Goal: Check status: Check status

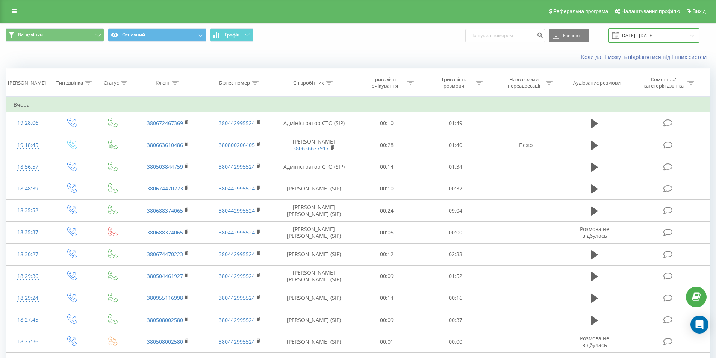
click at [645, 36] on input "[DATE] - [DATE]" at bounding box center [653, 35] width 91 height 15
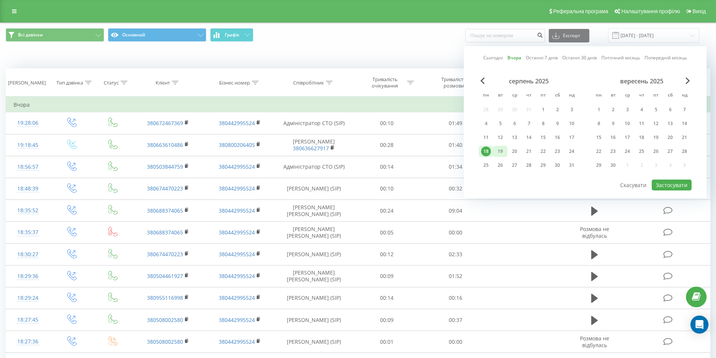
click at [502, 148] on div "19" at bounding box center [500, 152] width 10 height 10
click at [660, 184] on button "Застосувати" at bounding box center [672, 185] width 40 height 11
type input "[DATE] - [DATE]"
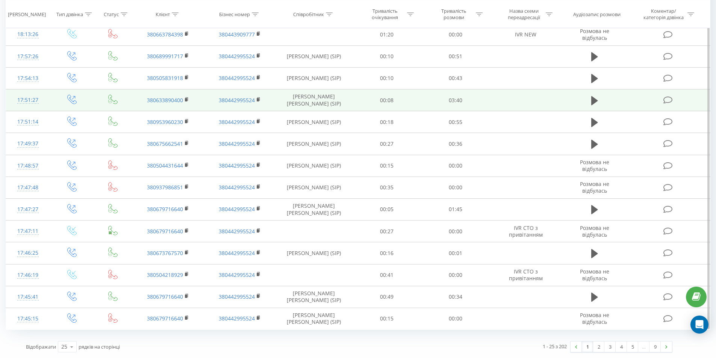
scroll to position [329, 0]
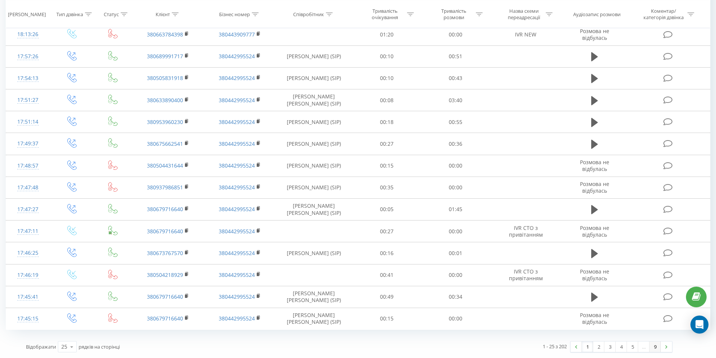
click at [656, 350] on link "9" at bounding box center [655, 347] width 11 height 11
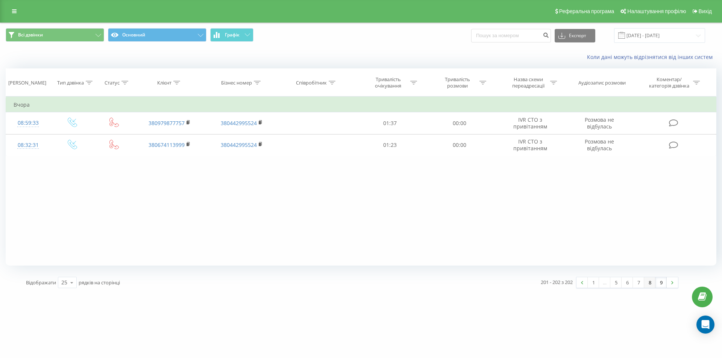
click at [649, 286] on link "8" at bounding box center [649, 282] width 11 height 11
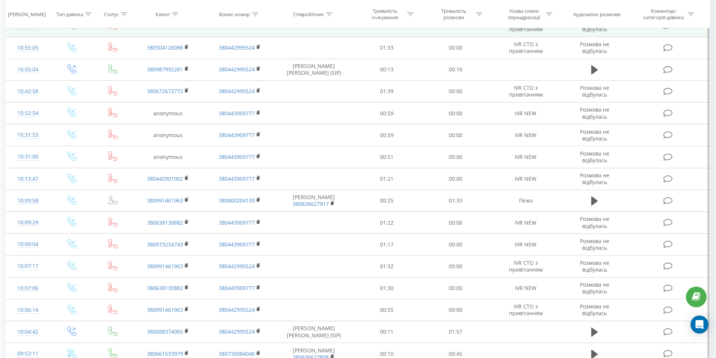
scroll to position [263, 0]
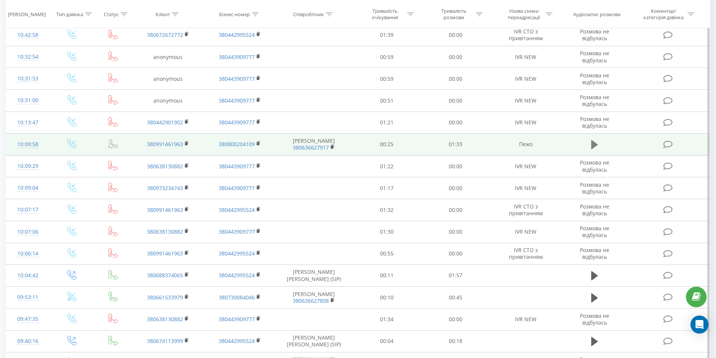
click at [591, 142] on icon at bounding box center [594, 144] width 7 height 9
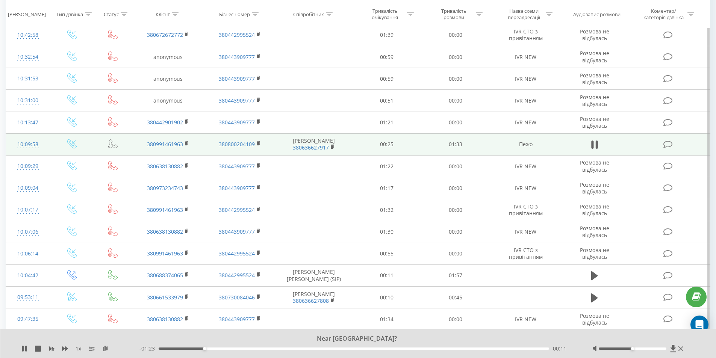
click at [591, 142] on icon at bounding box center [592, 145] width 2 height 8
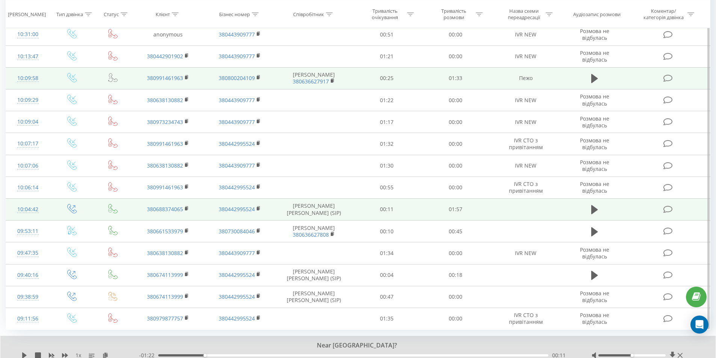
scroll to position [358, 0]
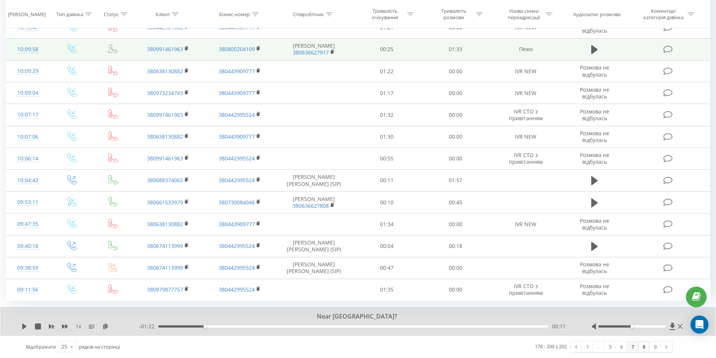
click at [632, 347] on link "7" at bounding box center [632, 347] width 11 height 11
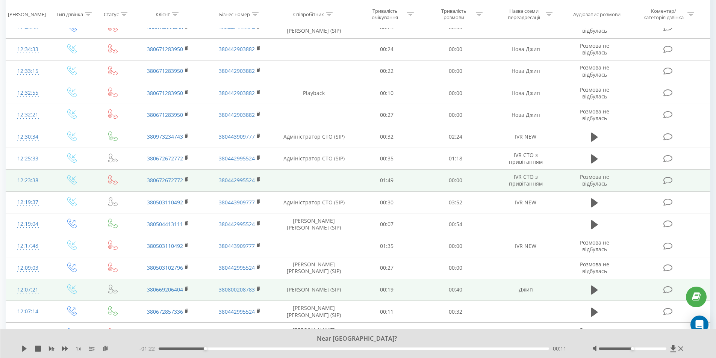
scroll to position [200, 0]
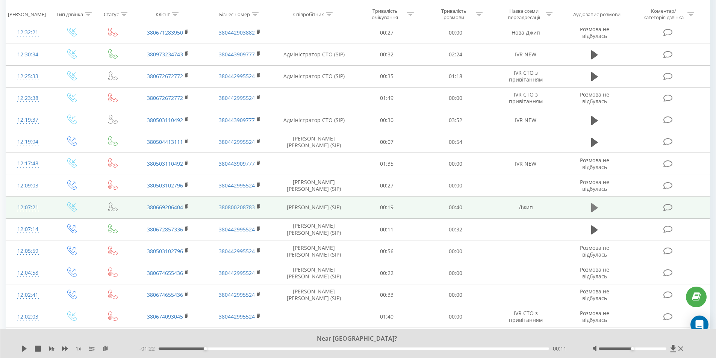
click at [597, 210] on icon at bounding box center [594, 208] width 7 height 11
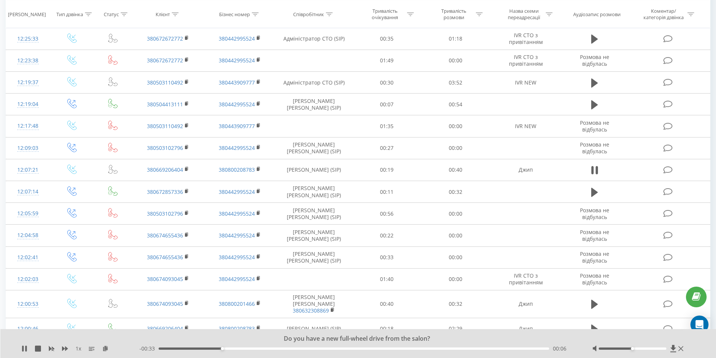
click at [660, 349] on div at bounding box center [633, 349] width 68 height 2
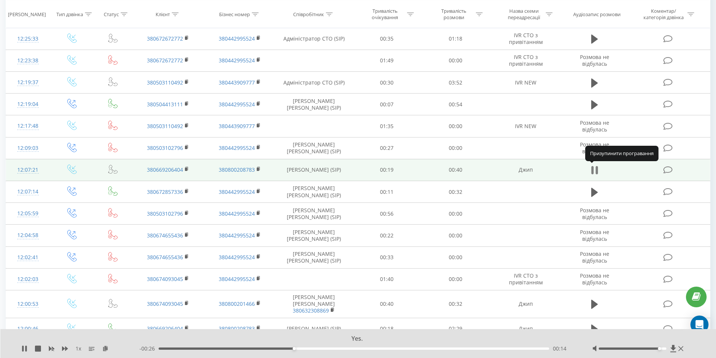
click at [594, 170] on icon at bounding box center [594, 170] width 7 height 11
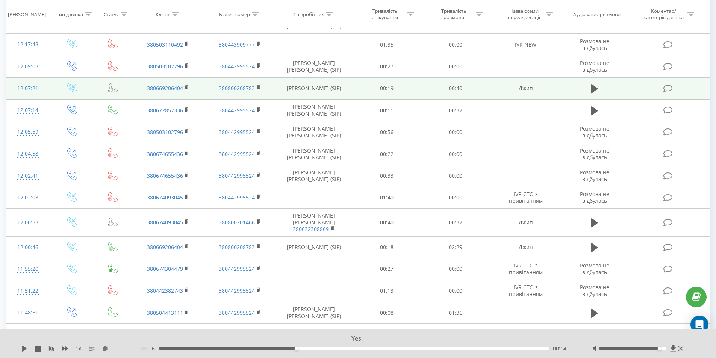
scroll to position [335, 0]
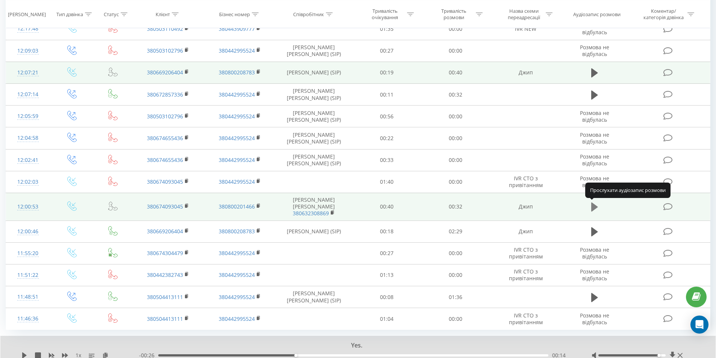
click at [597, 207] on icon at bounding box center [594, 207] width 7 height 9
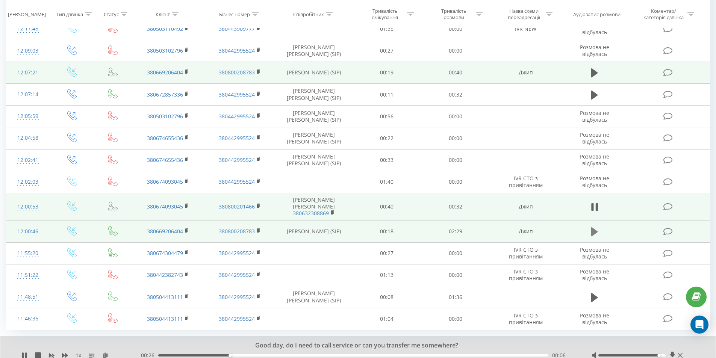
click at [592, 231] on icon at bounding box center [594, 231] width 7 height 9
drag, startPoint x: 659, startPoint y: 356, endPoint x: 669, endPoint y: 355, distance: 9.9
click at [669, 355] on div at bounding box center [638, 356] width 93 height 8
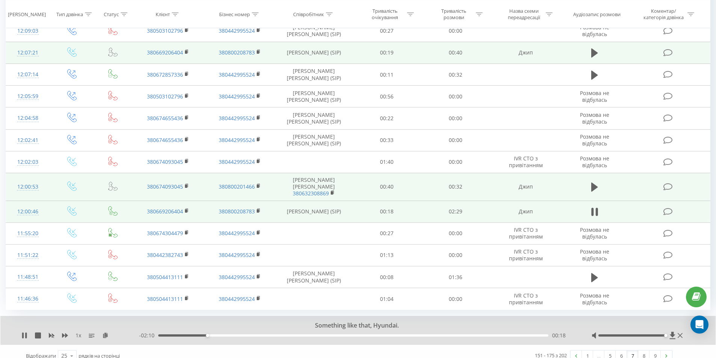
scroll to position [364, 0]
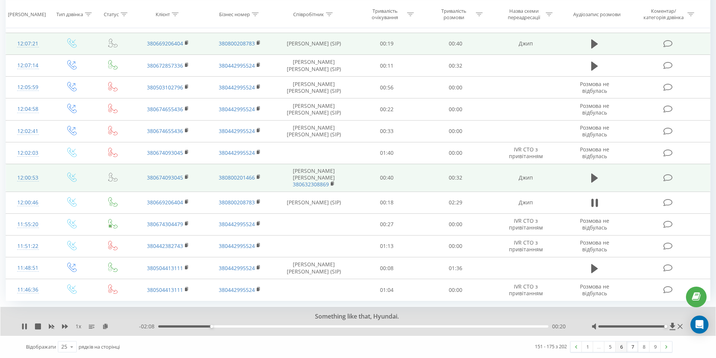
click at [625, 348] on link "6" at bounding box center [621, 347] width 11 height 11
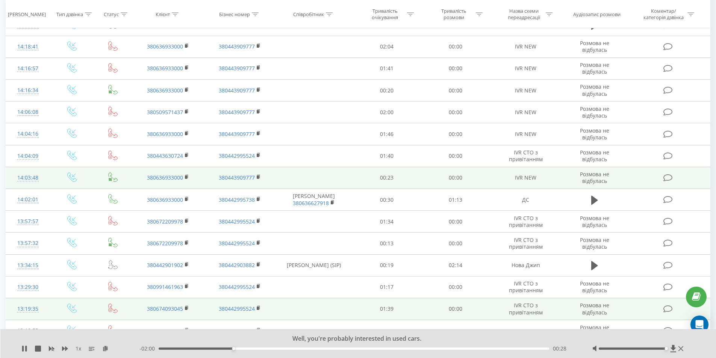
scroll to position [238, 0]
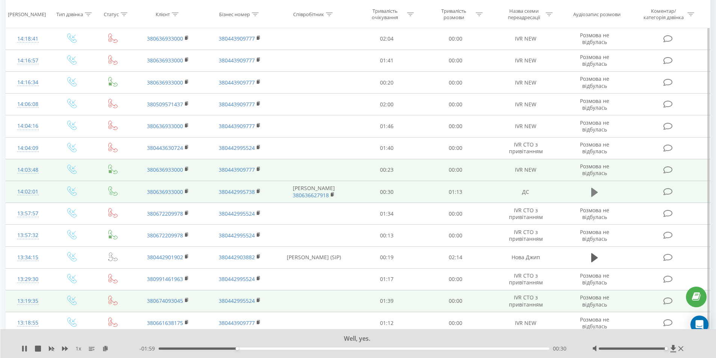
click at [592, 191] on icon at bounding box center [594, 192] width 7 height 9
click at [595, 190] on icon at bounding box center [594, 192] width 7 height 11
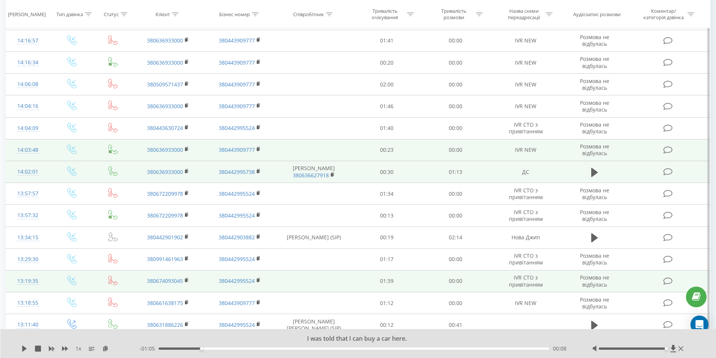
scroll to position [275, 0]
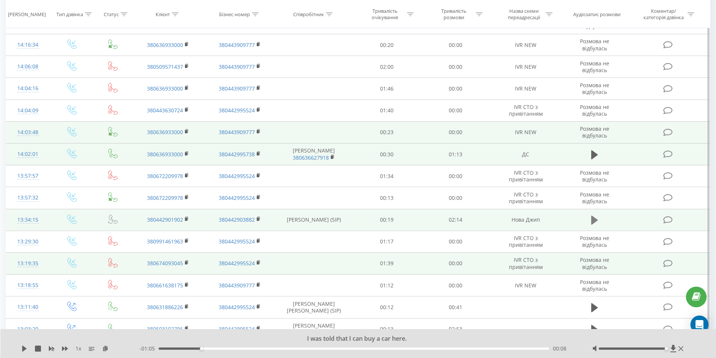
click at [594, 216] on icon at bounding box center [594, 220] width 7 height 11
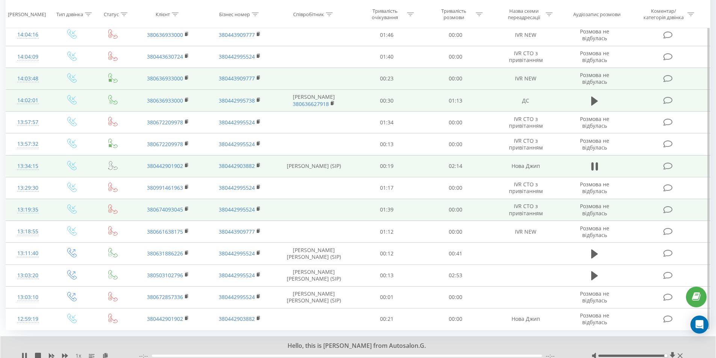
scroll to position [329, 0]
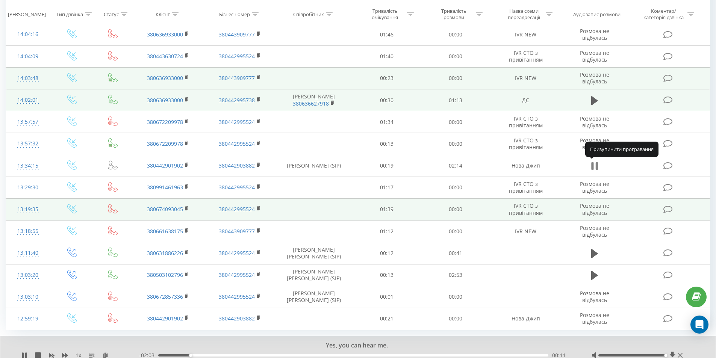
click at [593, 165] on icon at bounding box center [592, 166] width 2 height 8
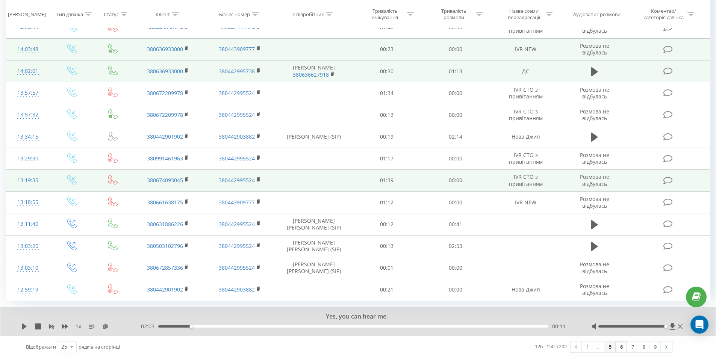
click at [613, 344] on link "5" at bounding box center [609, 347] width 11 height 11
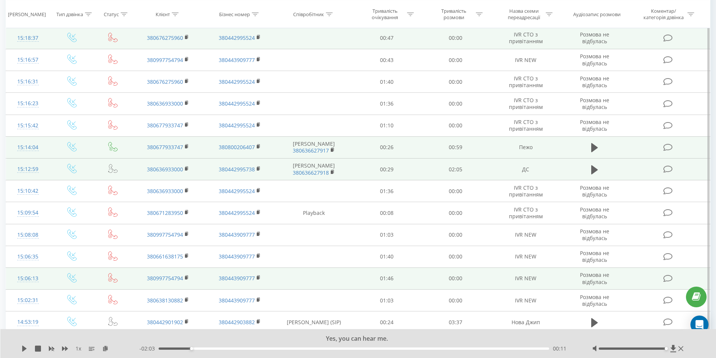
scroll to position [301, 0]
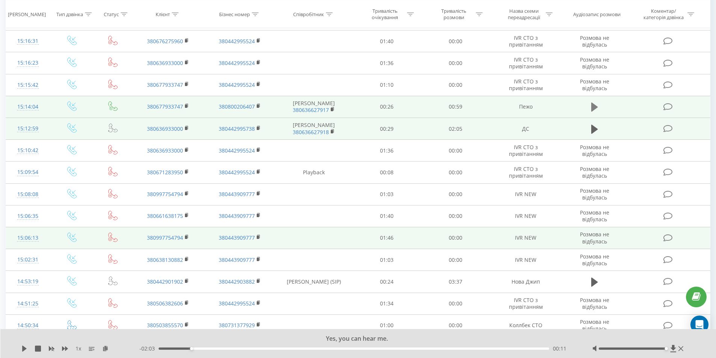
click at [590, 111] on button at bounding box center [594, 106] width 11 height 11
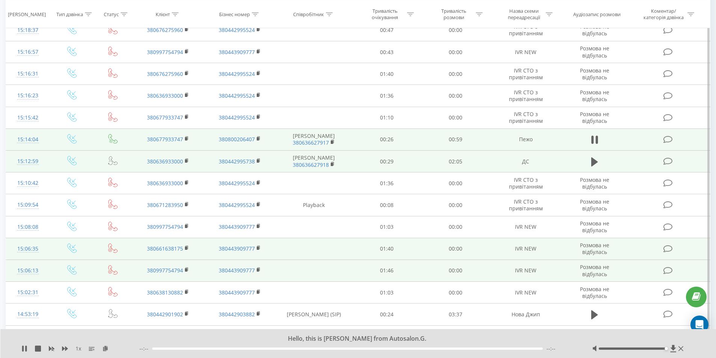
scroll to position [188, 0]
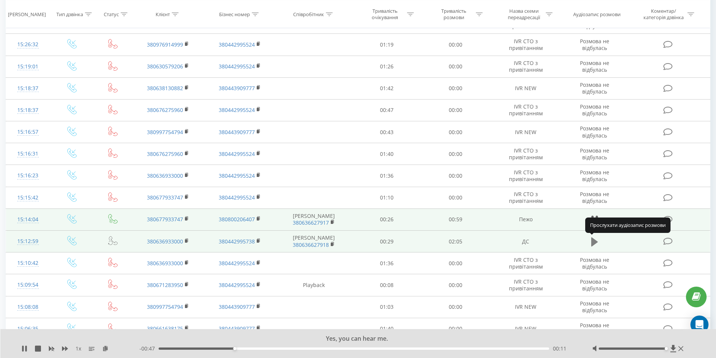
click at [596, 242] on icon at bounding box center [594, 241] width 7 height 9
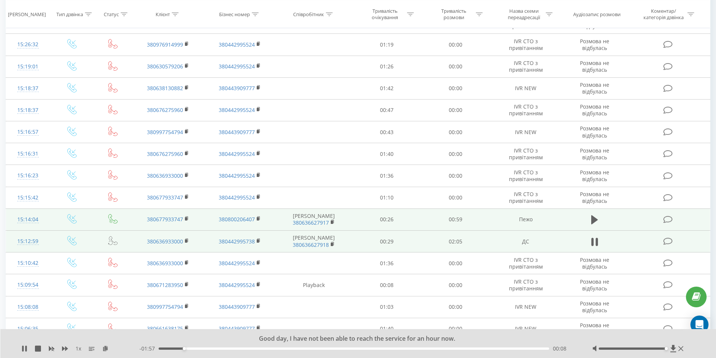
click at [596, 242] on icon at bounding box center [596, 242] width 2 height 8
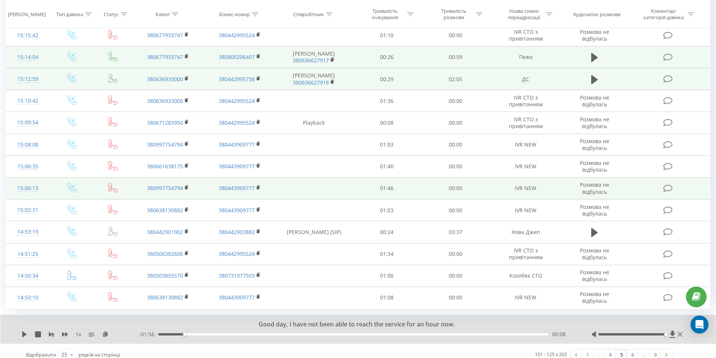
scroll to position [358, 0]
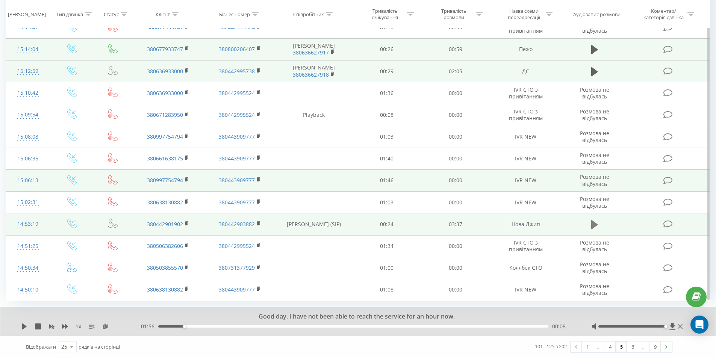
click at [592, 226] on icon at bounding box center [594, 224] width 7 height 9
click at [592, 226] on icon at bounding box center [592, 225] width 2 height 8
click at [609, 350] on link "4" at bounding box center [609, 347] width 11 height 11
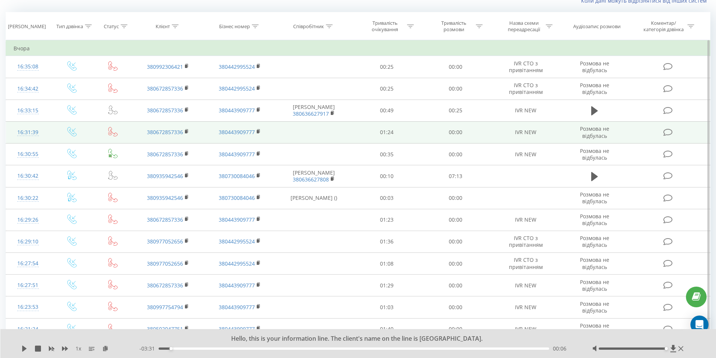
scroll to position [50, 0]
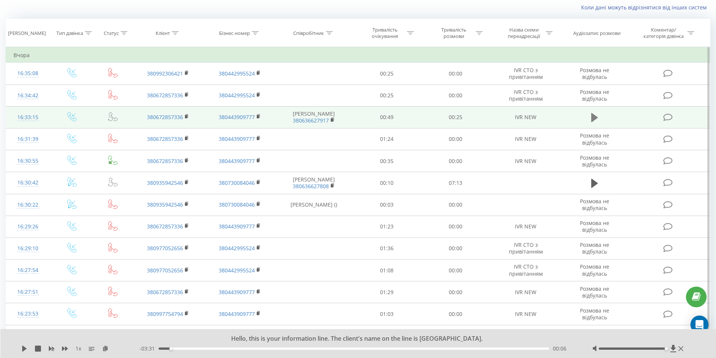
click at [597, 121] on icon at bounding box center [594, 117] width 7 height 11
click at [591, 115] on icon at bounding box center [592, 118] width 2 height 8
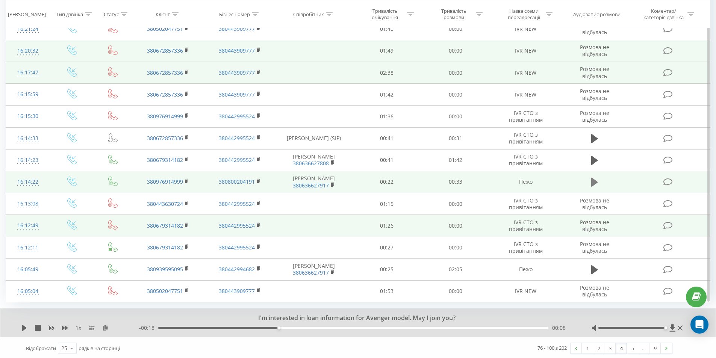
scroll to position [358, 0]
click at [591, 181] on button at bounding box center [594, 180] width 11 height 11
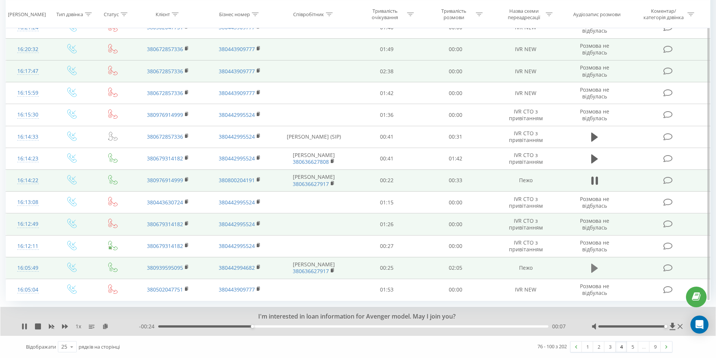
click at [596, 265] on icon at bounding box center [594, 268] width 7 height 11
click at [607, 349] on link "3" at bounding box center [609, 347] width 11 height 11
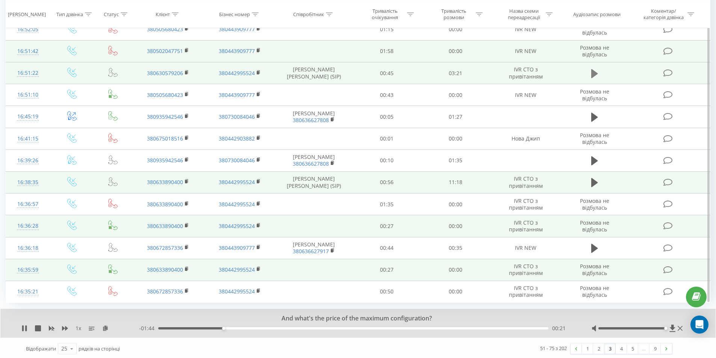
scroll to position [358, 0]
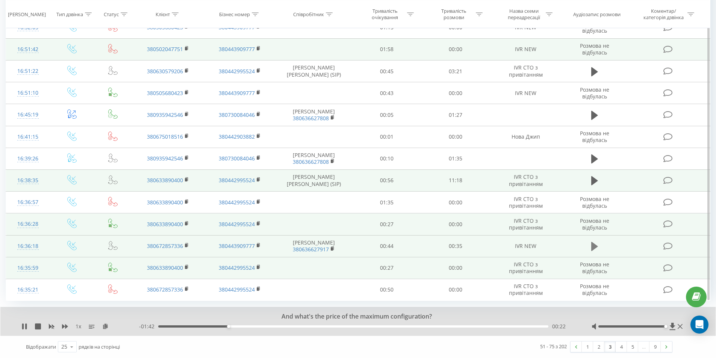
click at [592, 245] on icon at bounding box center [594, 246] width 7 height 9
click at [591, 247] on icon at bounding box center [592, 246] width 2 height 8
click at [597, 350] on link "2" at bounding box center [598, 347] width 11 height 11
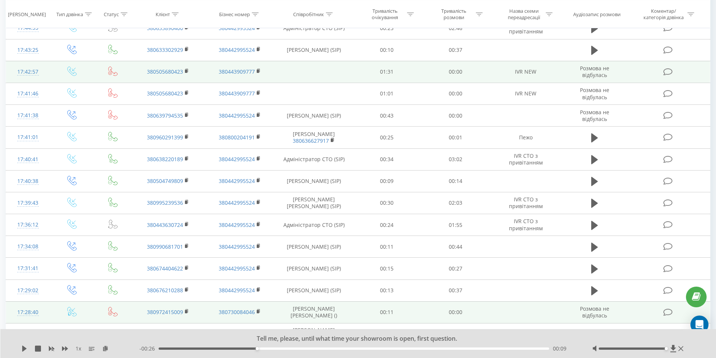
scroll to position [50, 0]
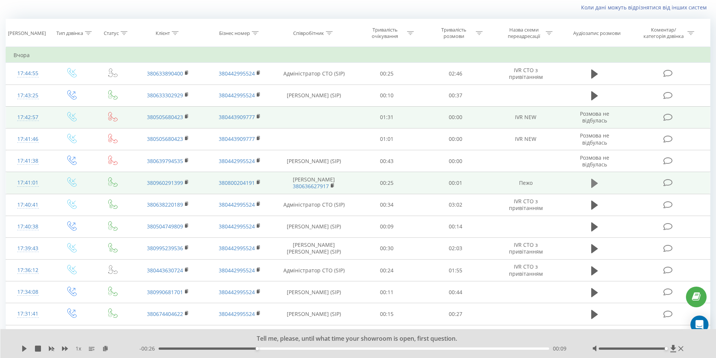
click at [594, 183] on icon at bounding box center [594, 183] width 7 height 9
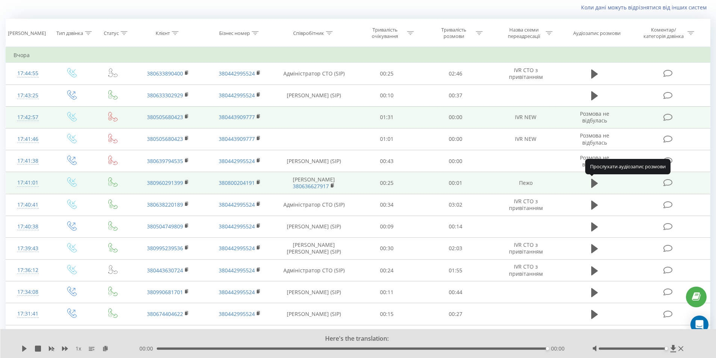
click at [594, 183] on icon at bounding box center [594, 183] width 7 height 9
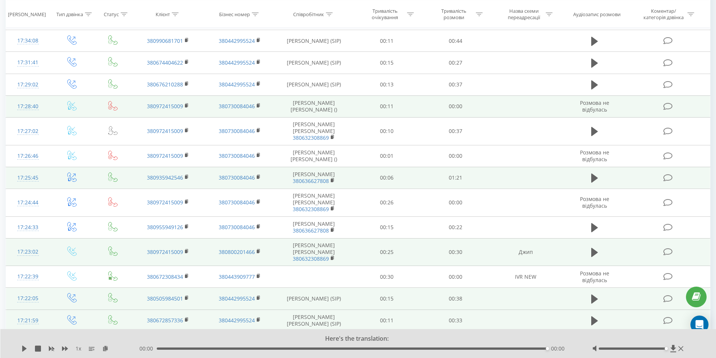
scroll to position [313, 0]
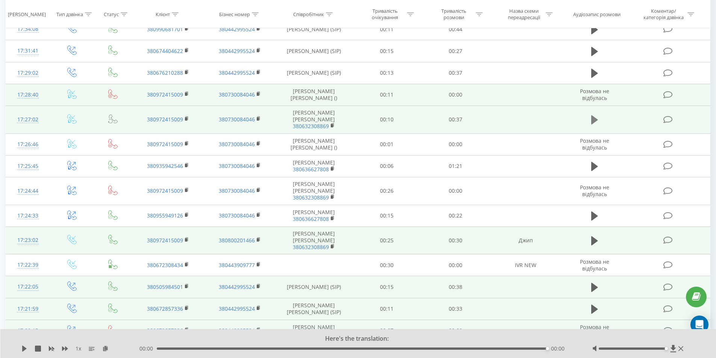
click at [596, 118] on icon at bounding box center [594, 120] width 7 height 11
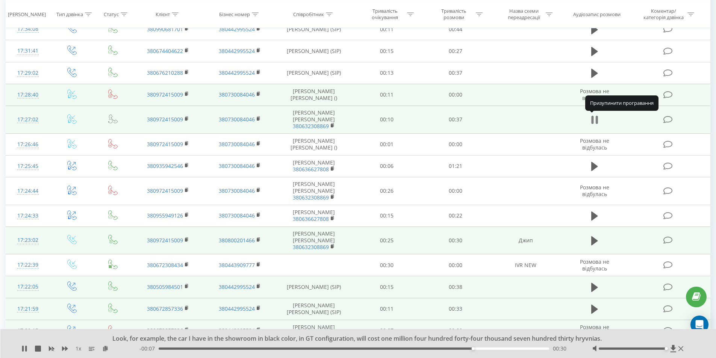
click at [595, 118] on icon at bounding box center [594, 120] width 7 height 11
click at [593, 115] on icon at bounding box center [594, 120] width 7 height 11
click at [678, 350] on div at bounding box center [638, 349] width 93 height 8
click at [683, 350] on div at bounding box center [638, 349] width 93 height 8
click at [681, 349] on icon at bounding box center [681, 349] width 5 height 5
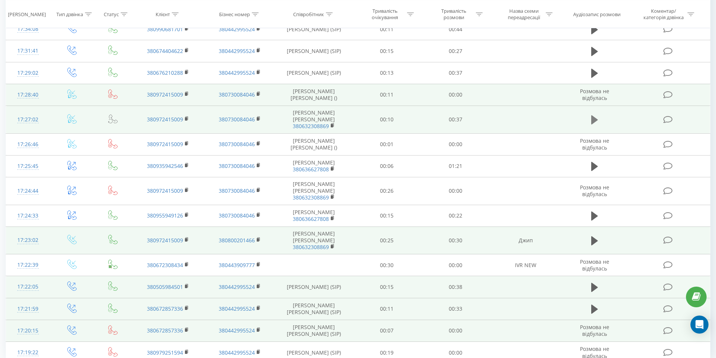
click at [590, 124] on button at bounding box center [594, 119] width 11 height 11
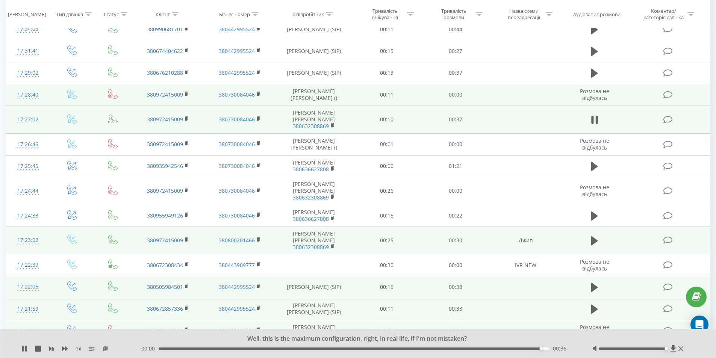
drag, startPoint x: 535, startPoint y: 350, endPoint x: 264, endPoint y: 357, distance: 270.8
click at [294, 357] on div "Well, this is the maximum configuration, right, in real life, if I'm not mistak…" at bounding box center [358, 343] width 716 height 29
click at [598, 122] on button at bounding box center [594, 119] width 11 height 11
click at [590, 119] on button at bounding box center [594, 119] width 11 height 11
click at [158, 348] on div "00:37" at bounding box center [352, 349] width 391 height 2
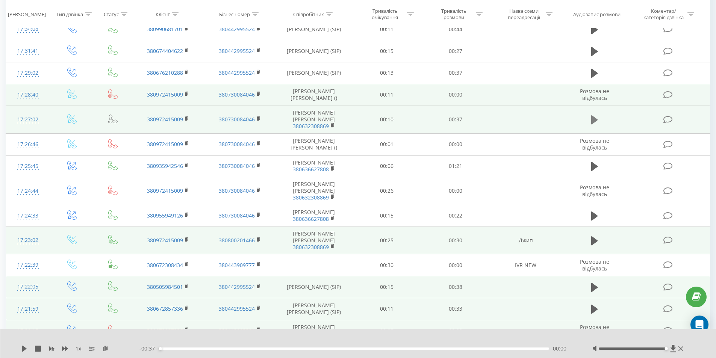
click at [597, 121] on icon at bounding box center [594, 120] width 7 height 11
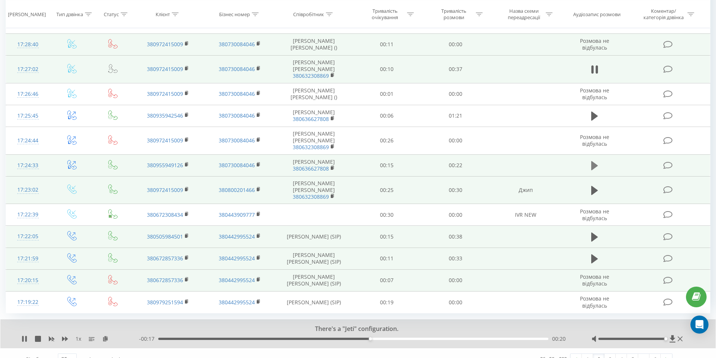
scroll to position [376, 0]
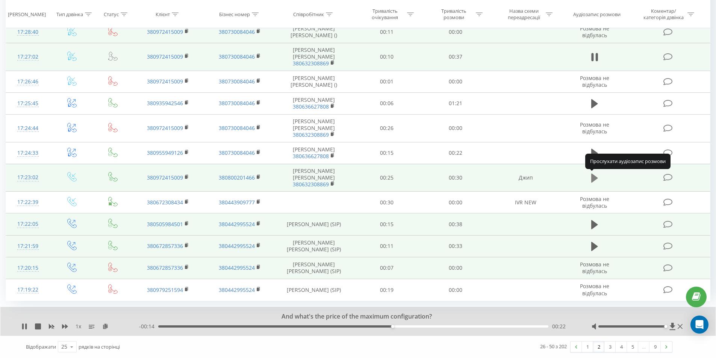
click at [595, 176] on icon at bounding box center [594, 178] width 7 height 9
click at [588, 351] on link "1" at bounding box center [587, 347] width 11 height 11
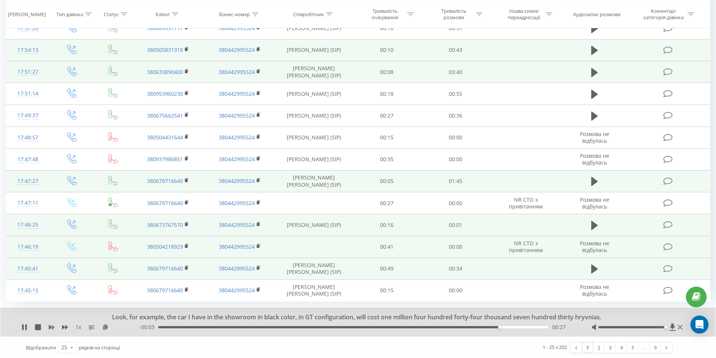
scroll to position [358, 0]
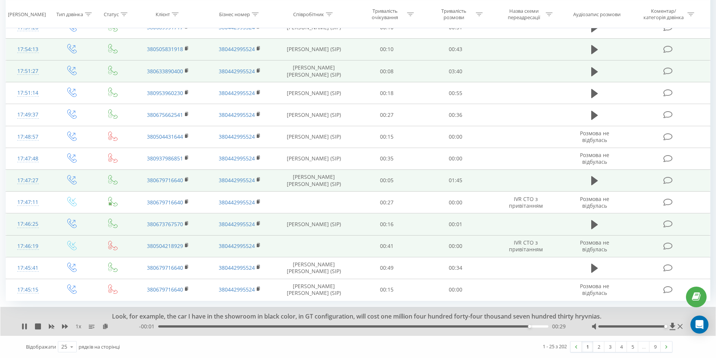
click at [682, 323] on div at bounding box center [638, 327] width 93 height 8
click at [680, 329] on icon at bounding box center [680, 327] width 5 height 6
